Goal: Information Seeking & Learning: Understand process/instructions

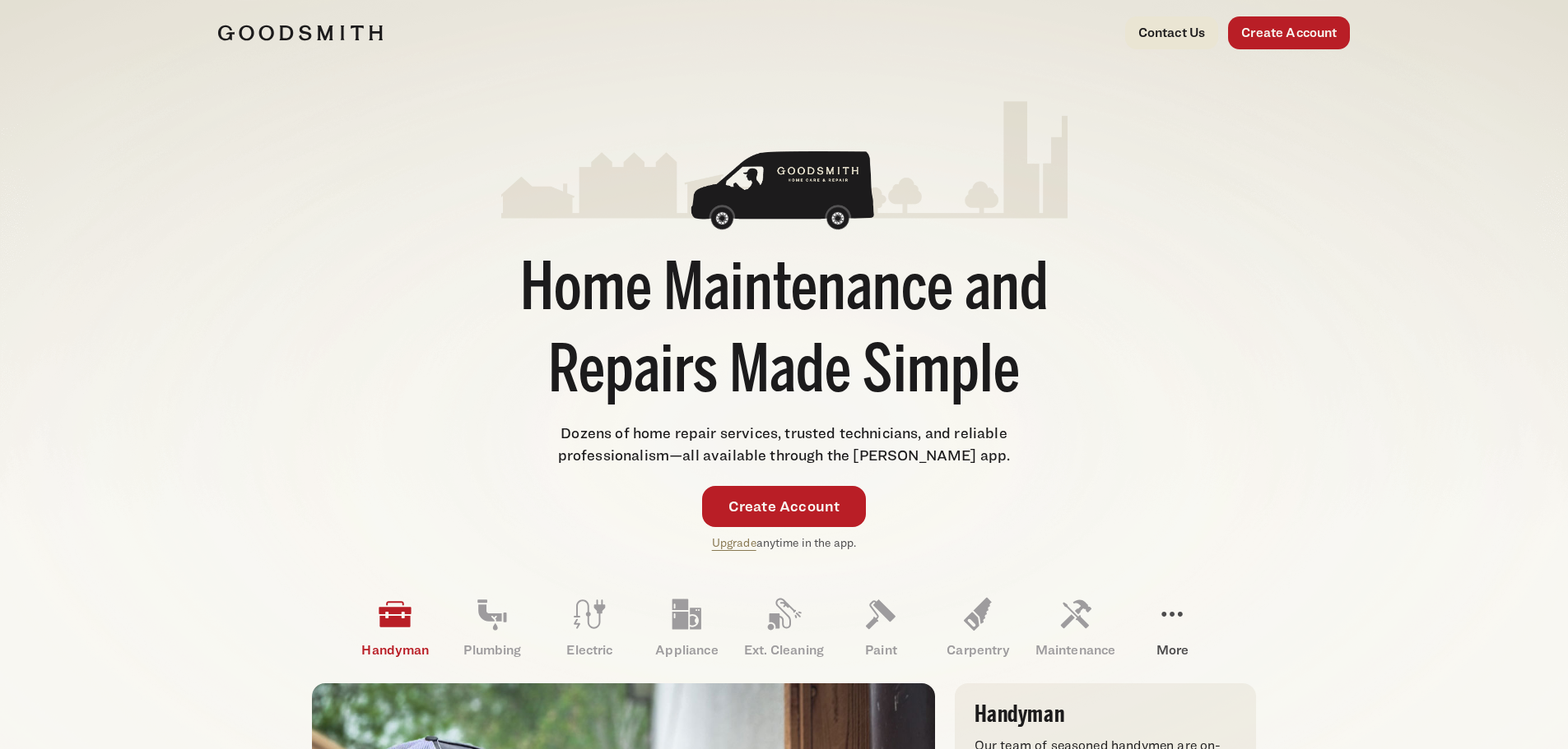
scroll to position [3749, 0]
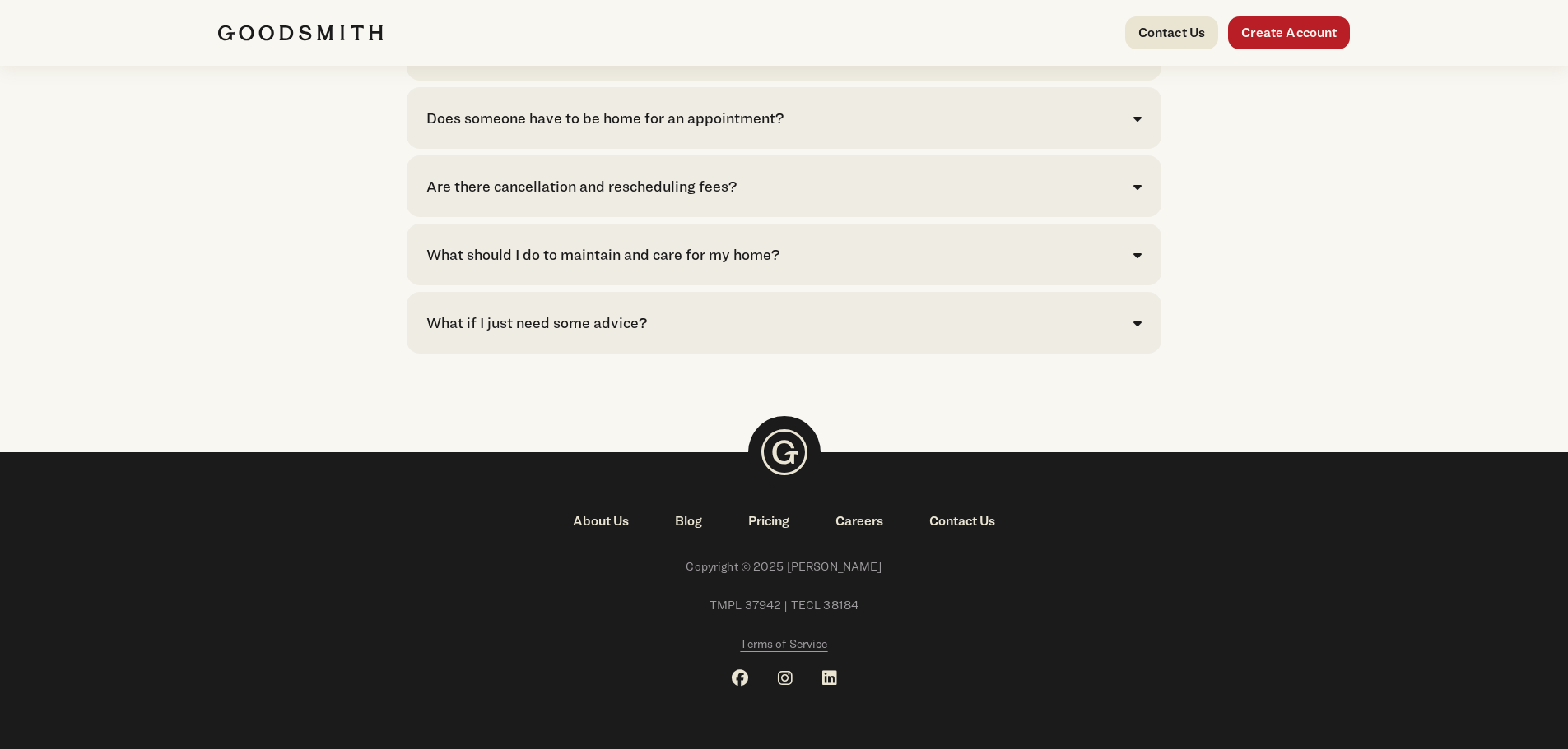
click at [771, 523] on link "Pricing" at bounding box center [768, 521] width 87 height 20
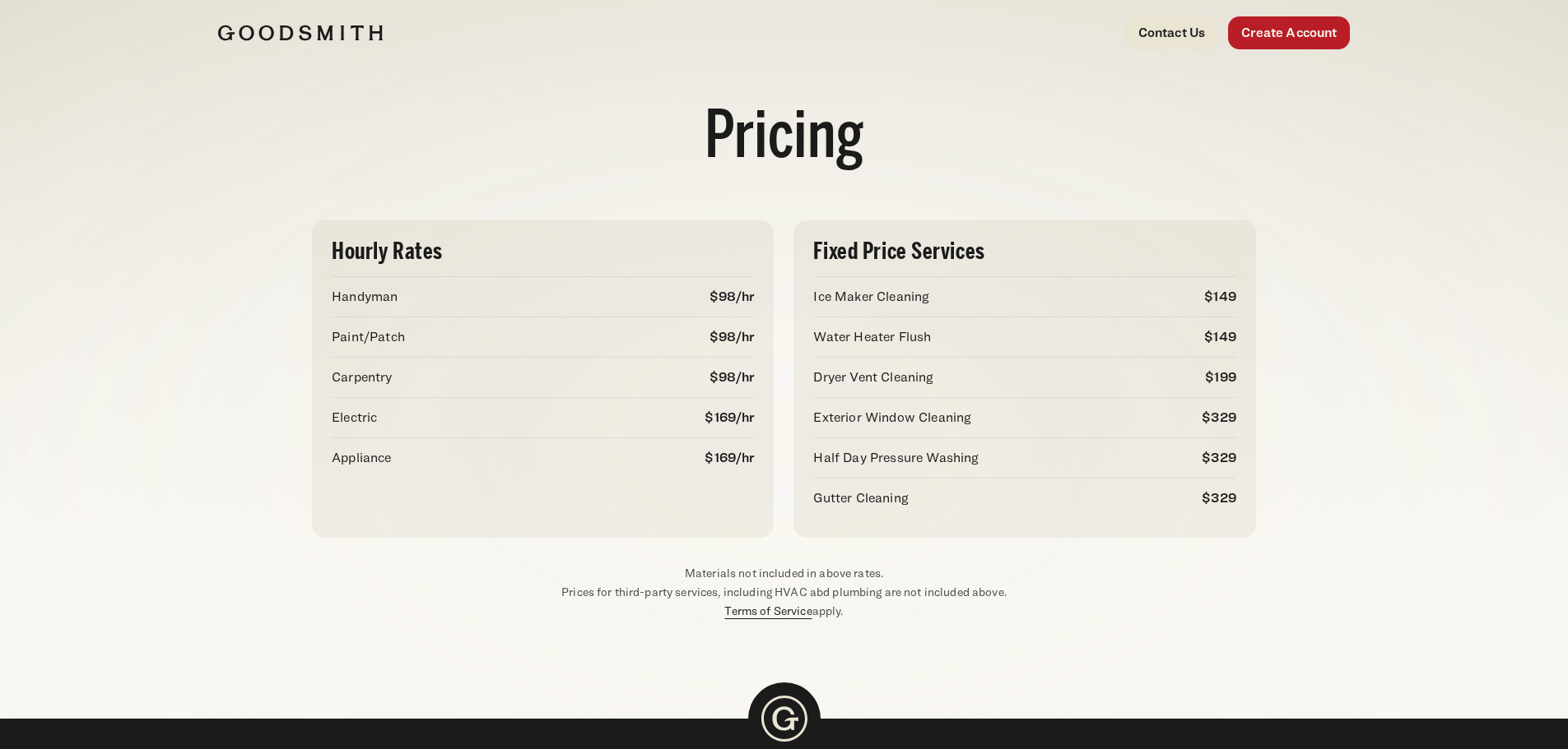
click at [751, 614] on link "Terms of Service" at bounding box center [768, 611] width 87 height 14
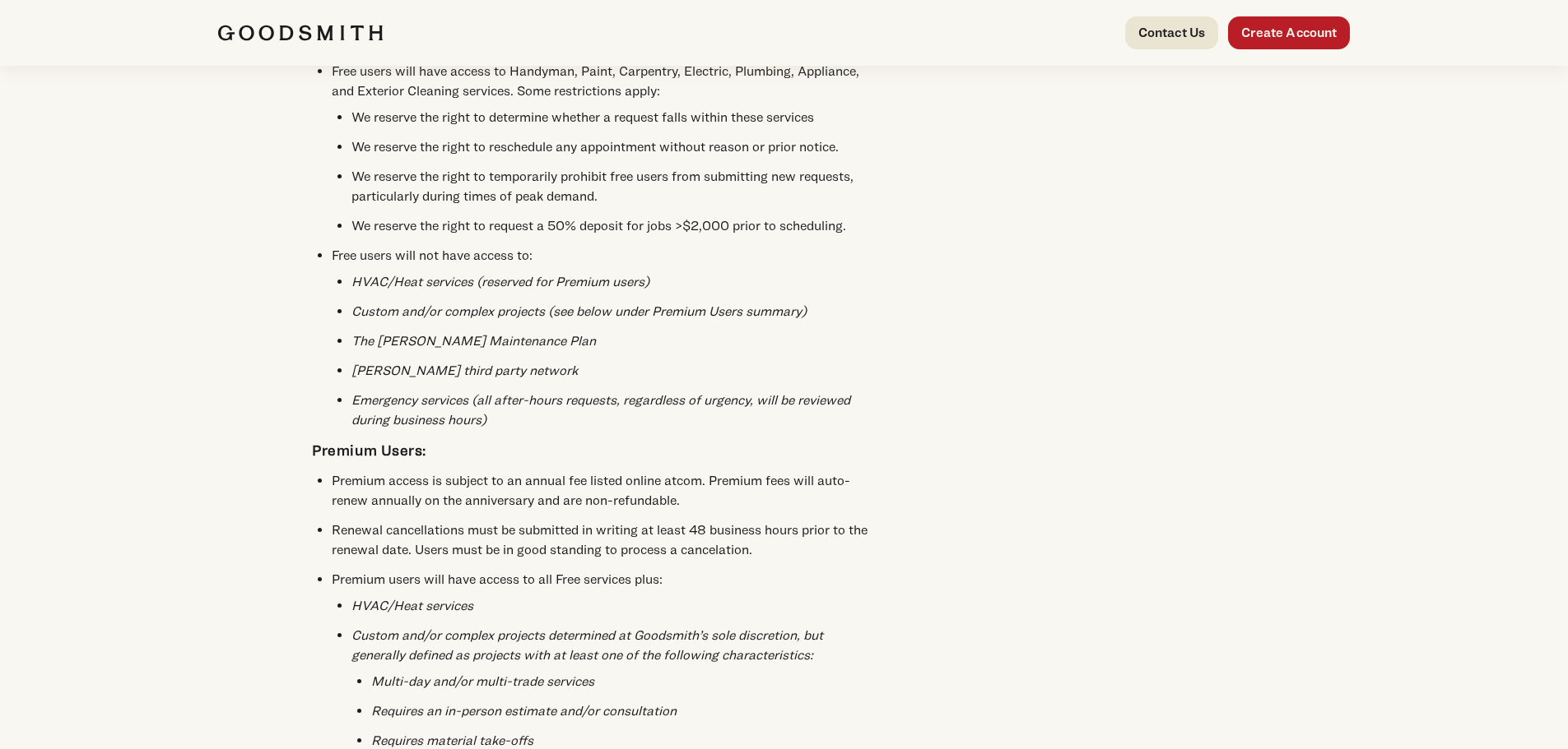
scroll to position [2961, 0]
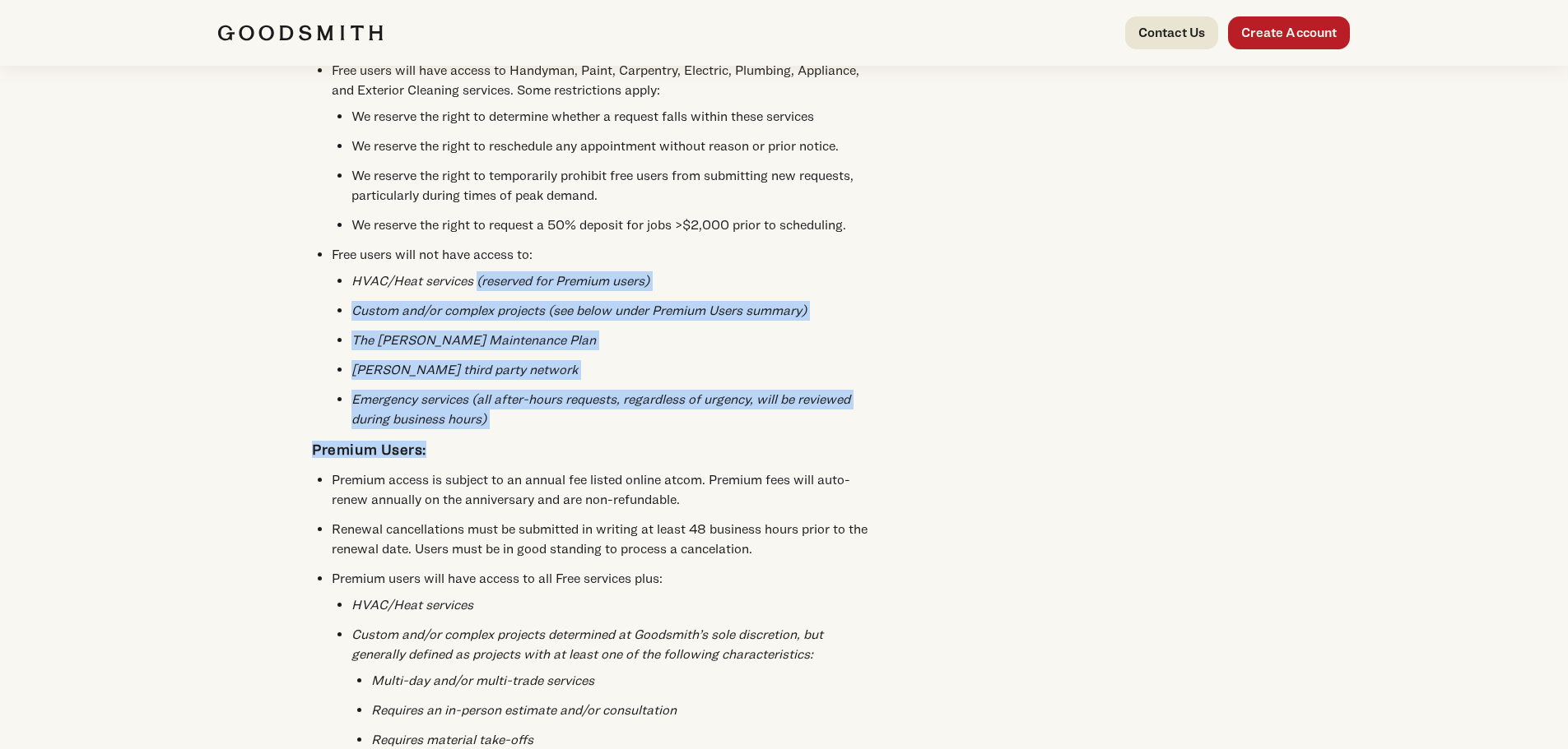
drag, startPoint x: 479, startPoint y: 284, endPoint x: 650, endPoint y: 448, distance: 236.9
click at [650, 448] on div "YOU MUST READ THIS TERMS OF USE AND SERVICE AGREEMENT BEFORE USING [PERSON_NAME…" at bounding box center [595, 205] width 566 height 5937
click at [1035, 387] on div "Home Terms of Service Terms of Service YOU MUST READ THIS TERMS OF USE AND SERV…" at bounding box center [784, 156] width 1132 height 6102
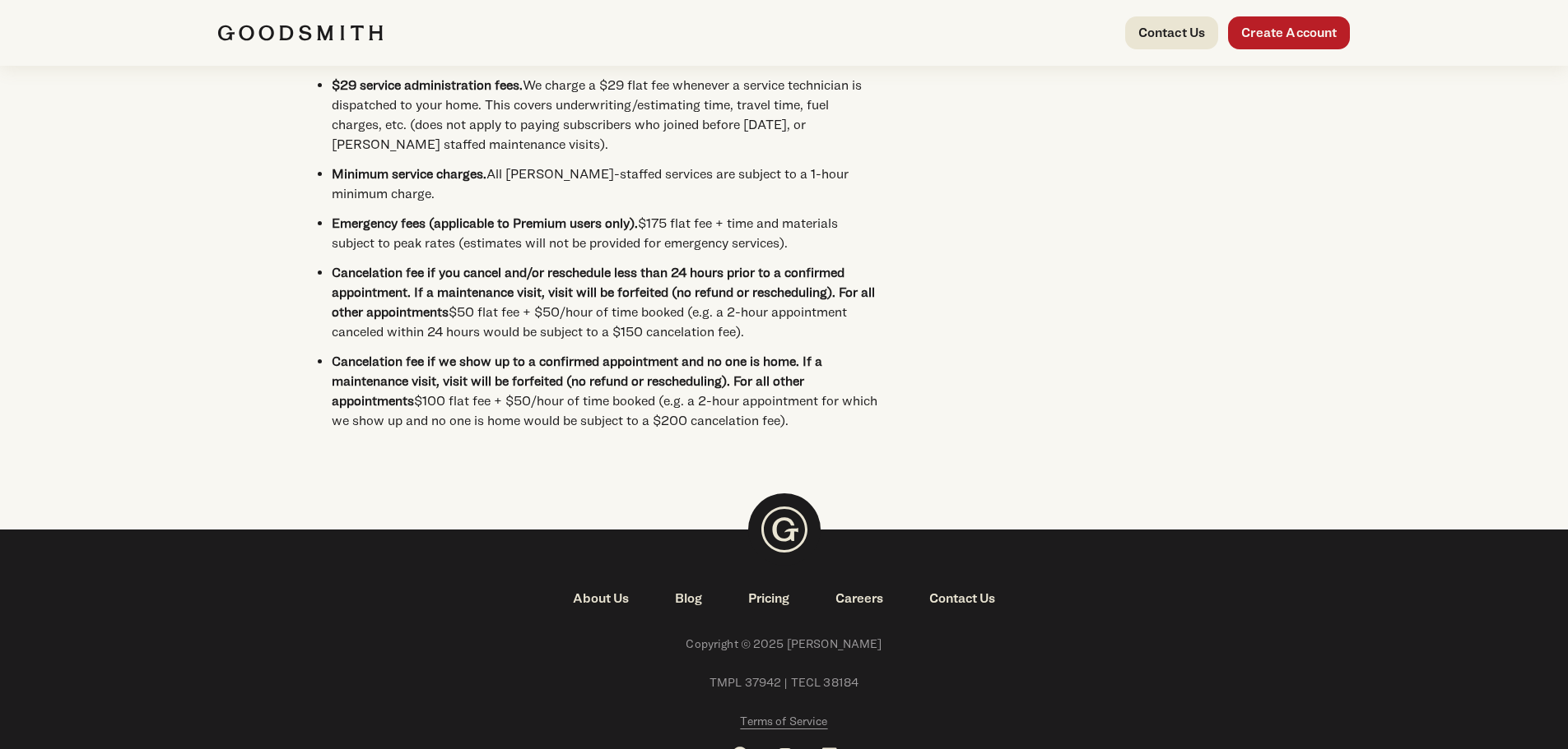
scroll to position [5757, 0]
